Goal: Task Accomplishment & Management: Complete application form

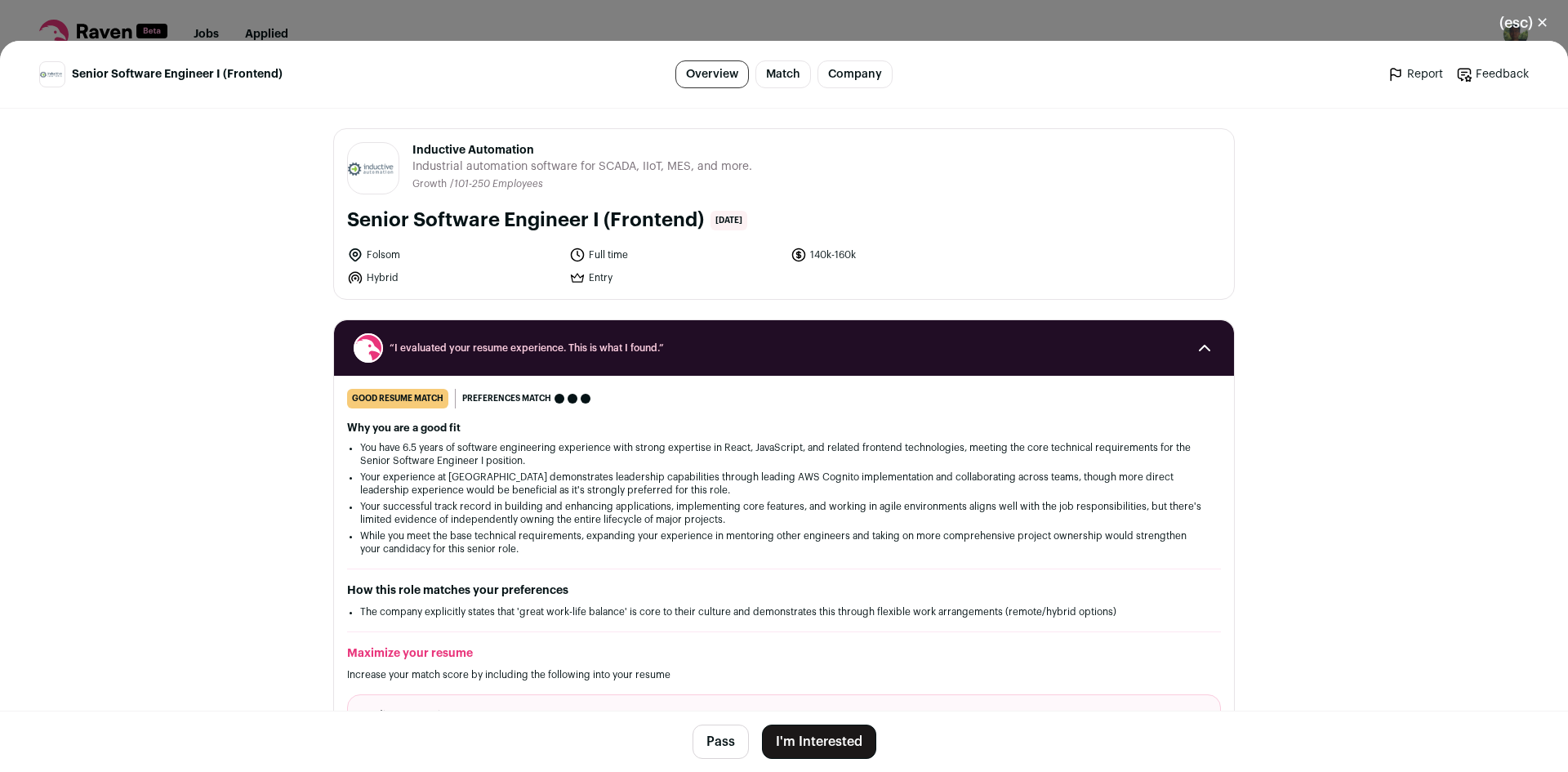
drag, startPoint x: 400, startPoint y: 150, endPoint x: 568, endPoint y: 154, distance: 168.0
click at [531, 148] on header "Inductive Automation [DOMAIN_NAME] Public / Private Private Valuation Unknown C…" at bounding box center [784, 168] width 874 height 52
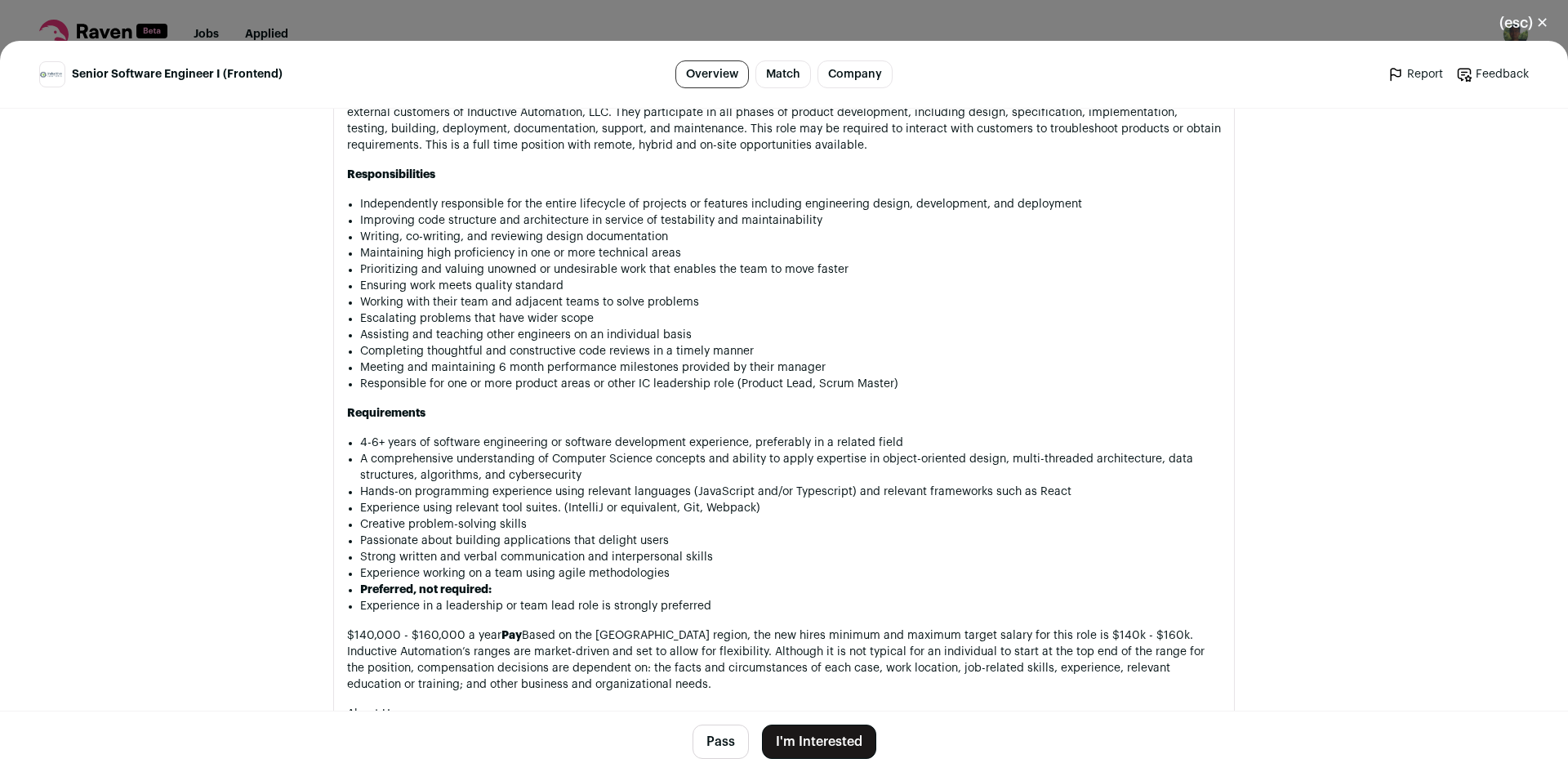
scroll to position [996, 0]
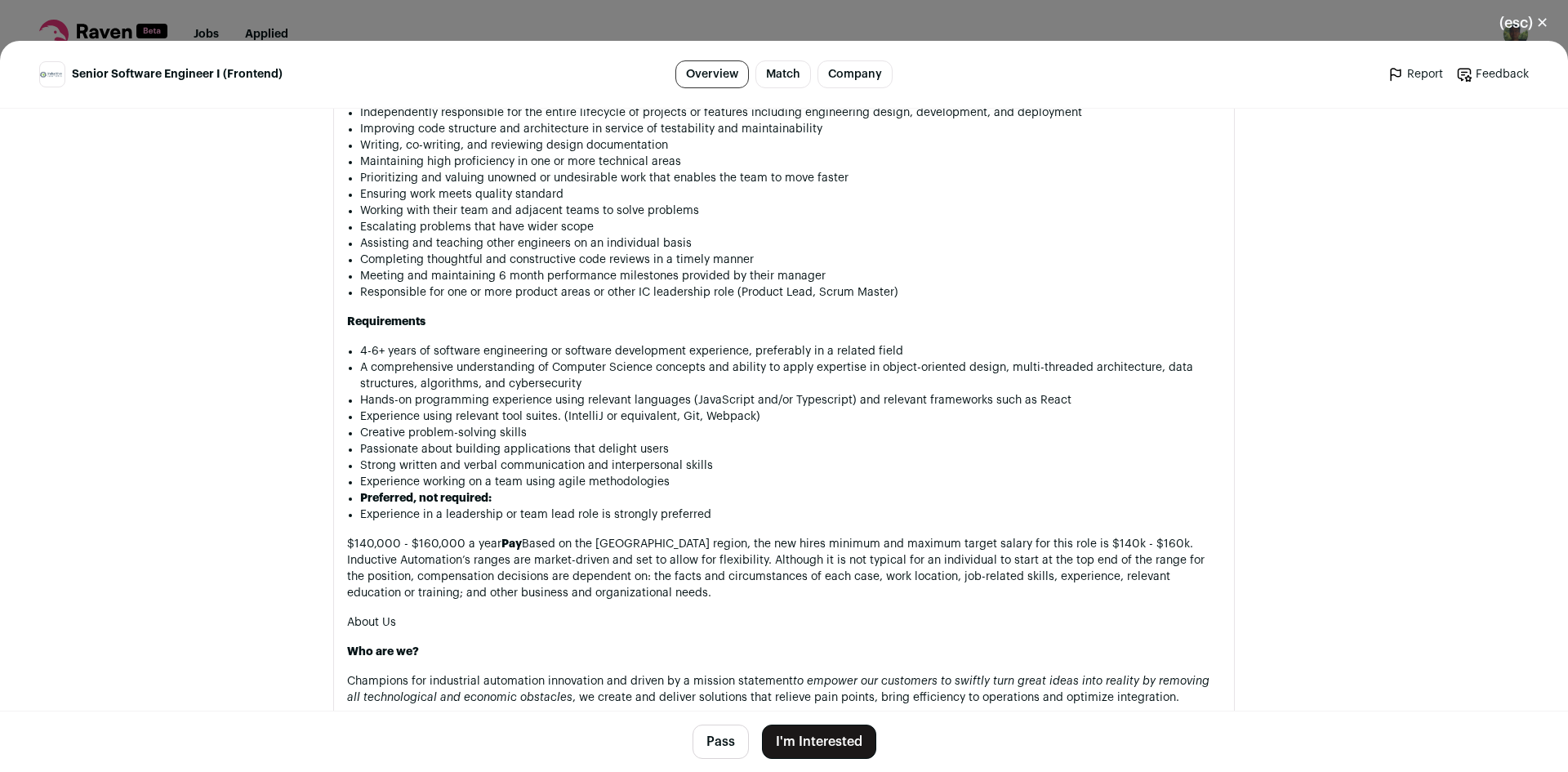
click at [807, 742] on button "I'm Interested" at bounding box center [819, 742] width 115 height 35
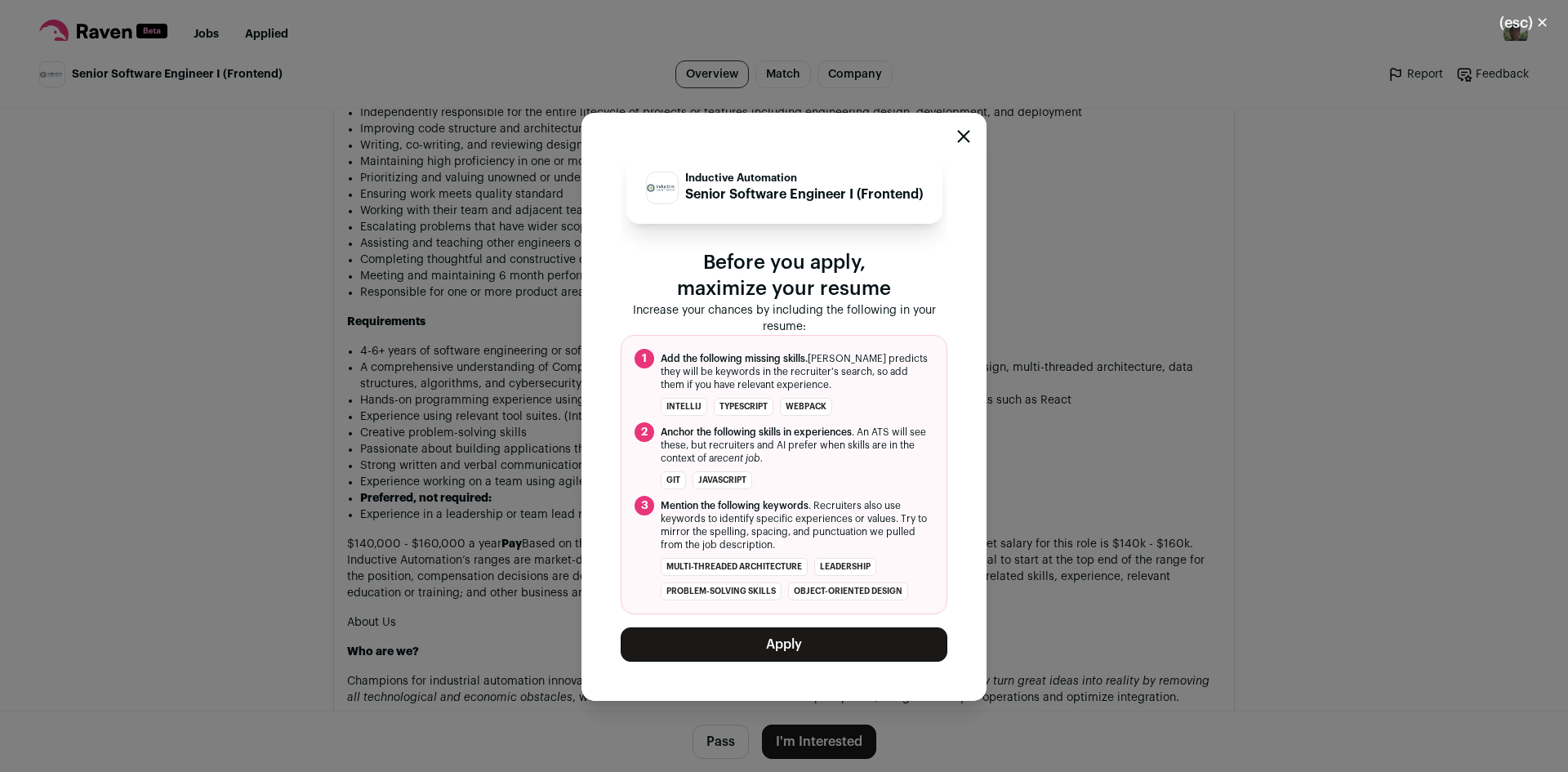
click at [819, 661] on button "Apply" at bounding box center [784, 645] width 326 height 35
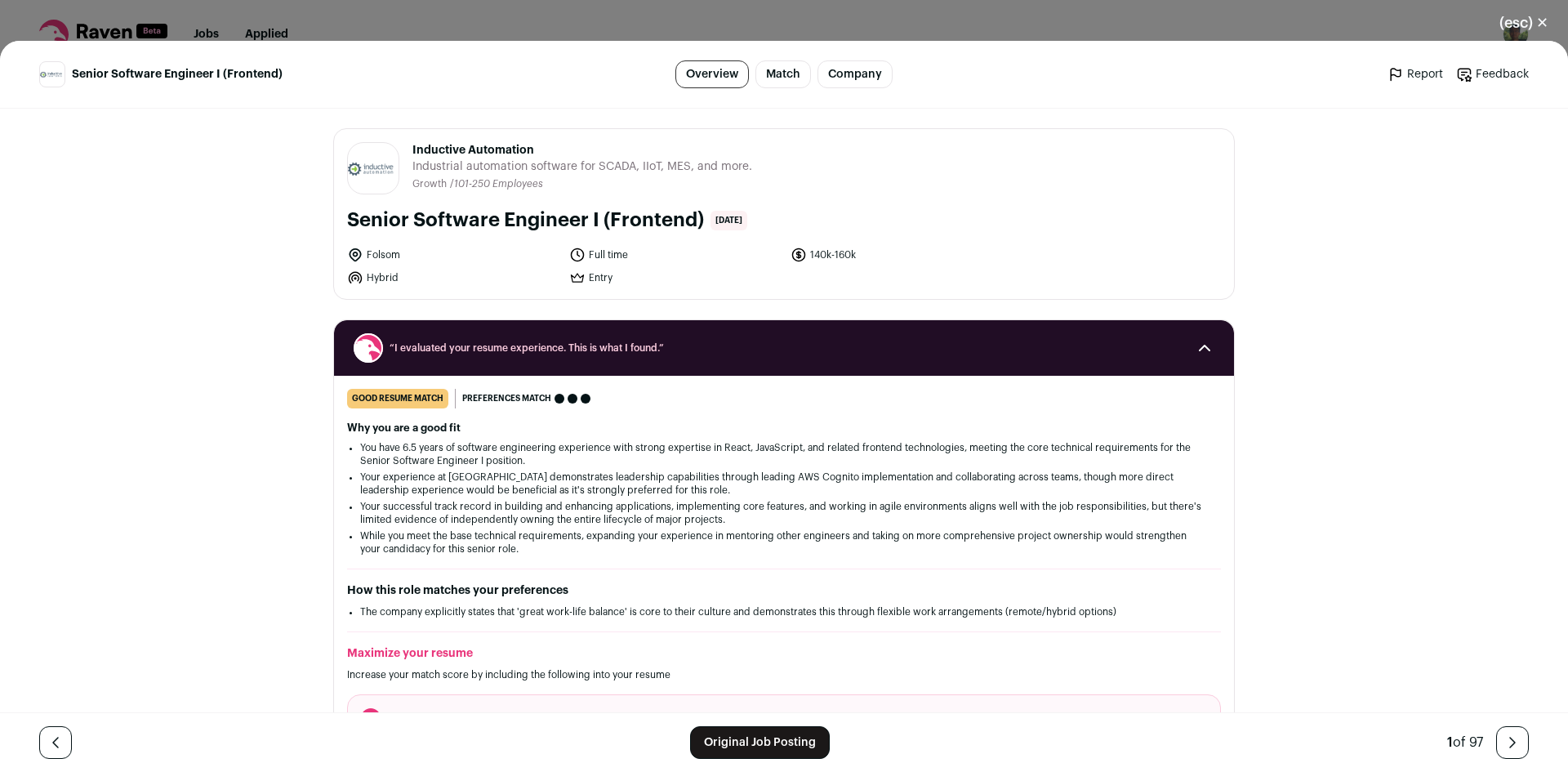
click at [1532, 24] on button "(esc) ✕" at bounding box center [1523, 23] width 89 height 36
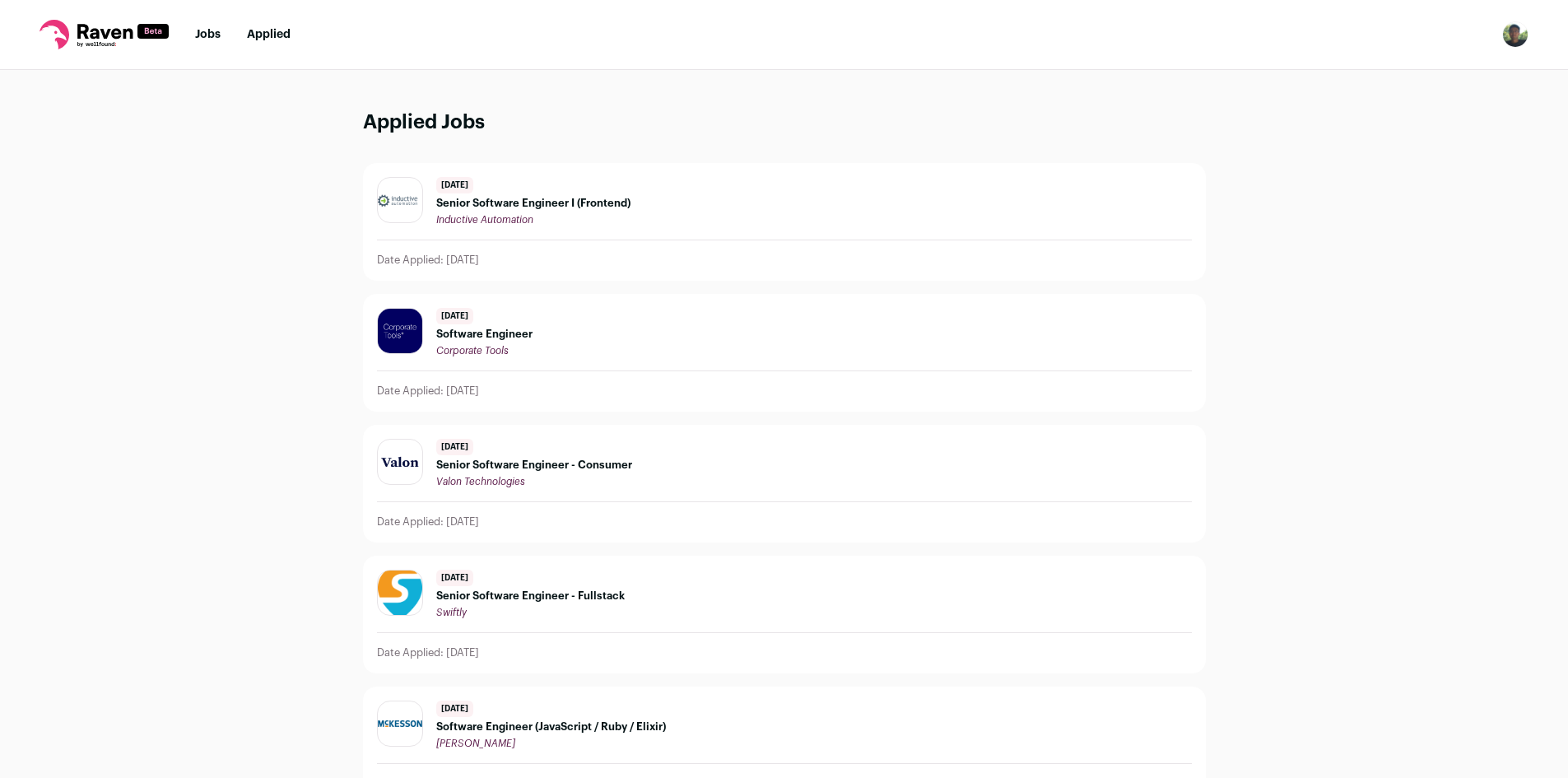
click at [220, 43] on nav "Jobs Applied Settings Notifications Preferences Resume FAQs Logout" at bounding box center [784, 35] width 1568 height 70
click at [217, 40] on link "Jobs" at bounding box center [207, 35] width 26 height 12
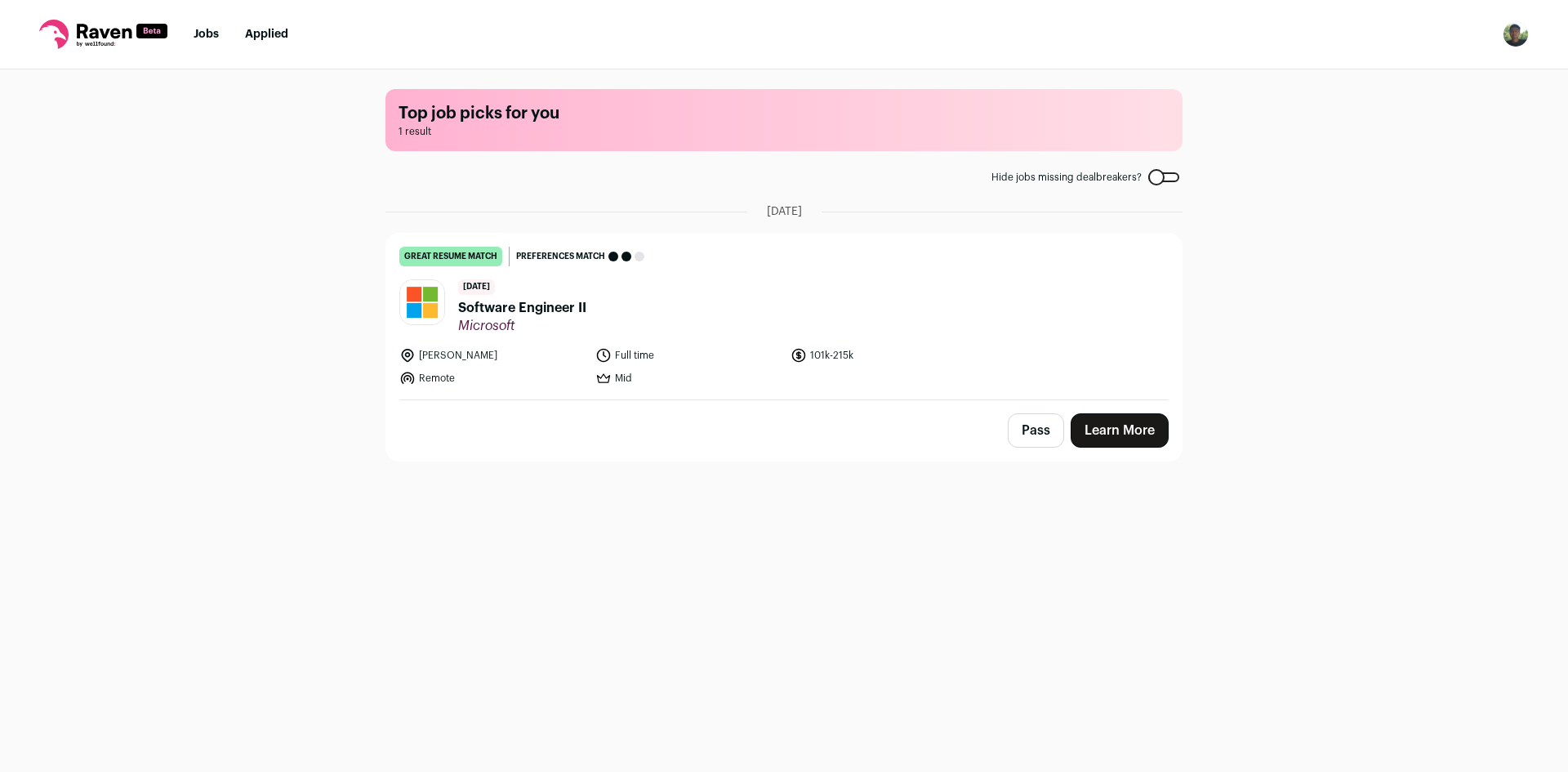
click at [1039, 435] on button "Pass" at bounding box center [1036, 430] width 57 height 35
